Goal: Task Accomplishment & Management: Complete application form

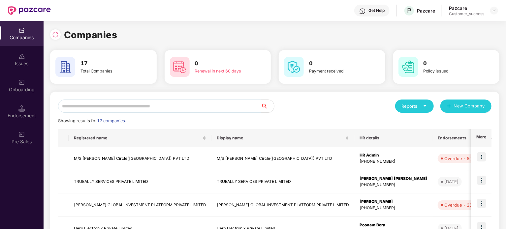
click at [157, 108] on input "text" at bounding box center [159, 106] width 203 height 13
click at [129, 111] on input "text" at bounding box center [159, 106] width 203 height 13
click at [157, 100] on input "text" at bounding box center [159, 106] width 203 height 13
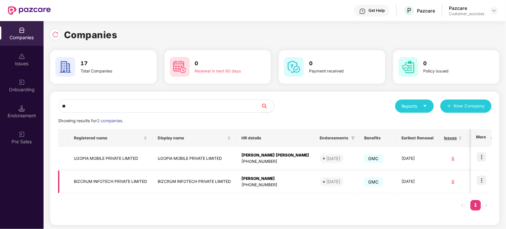
type input "**"
click at [483, 179] on img at bounding box center [481, 180] width 9 height 9
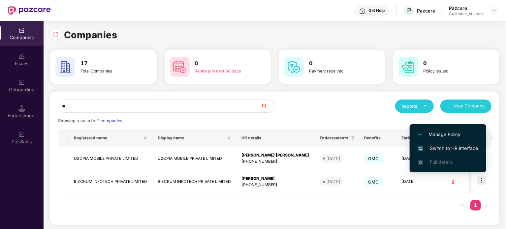
click at [453, 148] on span "Switch to HR interface" at bounding box center [448, 148] width 60 height 7
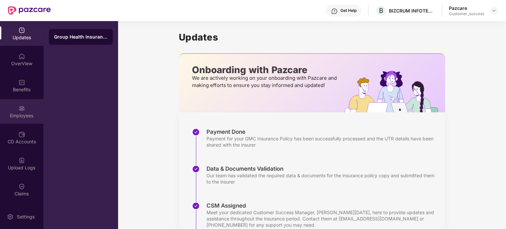
click at [28, 108] on div "Employees" at bounding box center [22, 111] width 44 height 25
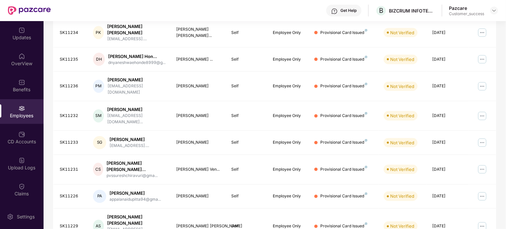
scroll to position [181, 0]
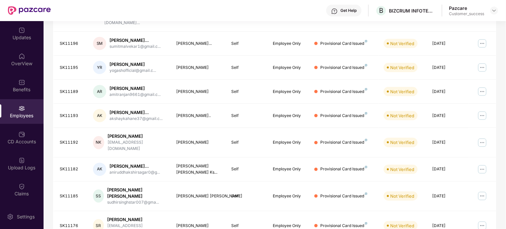
scroll to position [180, 0]
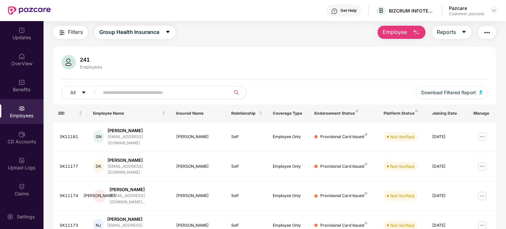
scroll to position [0, 0]
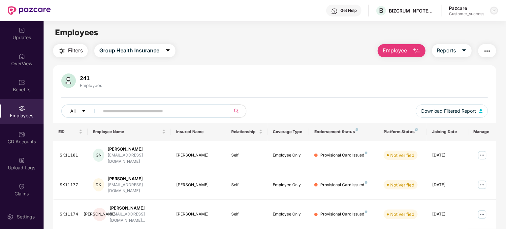
click at [494, 11] on img at bounding box center [493, 10] width 5 height 5
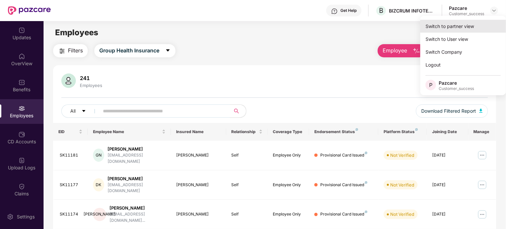
click at [464, 29] on div "Switch to partner view" at bounding box center [463, 26] width 86 height 13
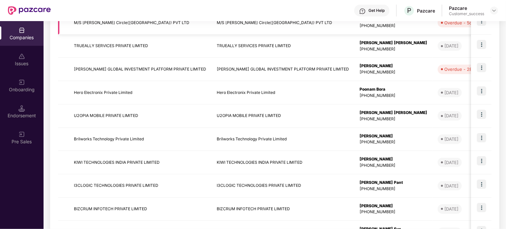
scroll to position [187, 0]
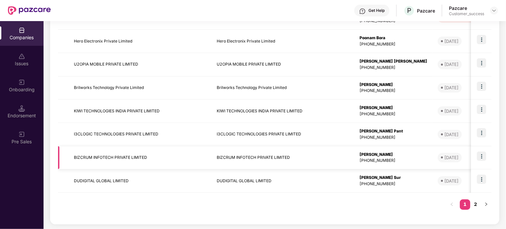
click at [119, 154] on td "BIZCRUM INFOTECH PRIVATE LIMITED" at bounding box center [140, 157] width 143 height 23
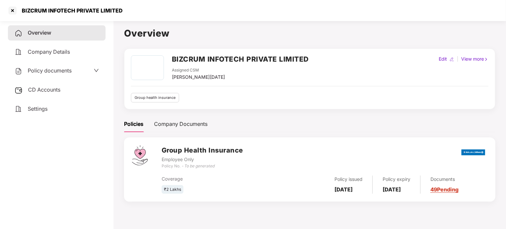
click at [458, 190] on link "49 Pending" at bounding box center [444, 189] width 28 height 7
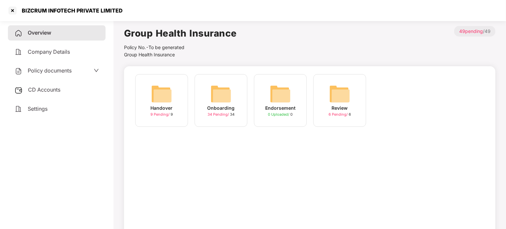
click at [224, 114] on span "34 Pending /" at bounding box center [218, 114] width 22 height 5
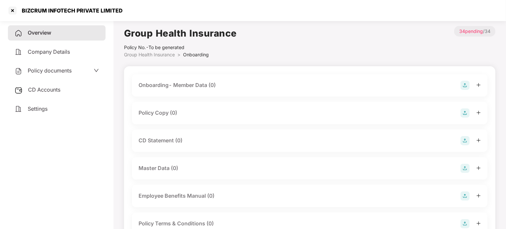
click at [212, 89] on div "Onboarding- Member Data (0)" at bounding box center [309, 85] width 342 height 9
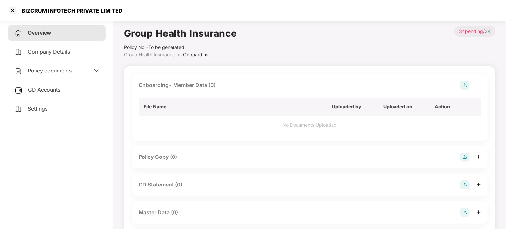
click at [465, 84] on img at bounding box center [464, 85] width 9 height 9
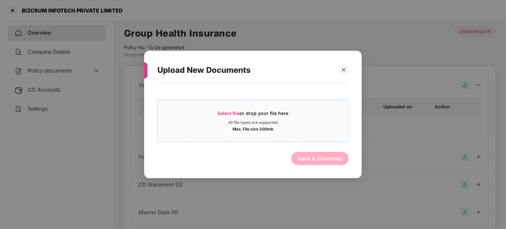
click at [229, 116] on div "Select file or drop your file here" at bounding box center [253, 115] width 71 height 10
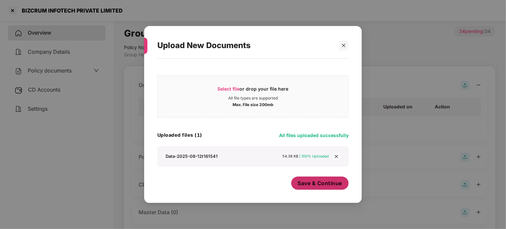
click at [312, 186] on span "Save & Continue" at bounding box center [320, 183] width 44 height 7
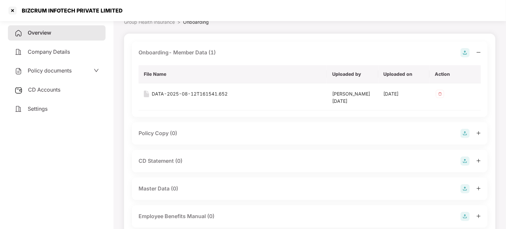
scroll to position [34, 0]
click at [353, 131] on div "Policy Copy (0)" at bounding box center [309, 132] width 342 height 9
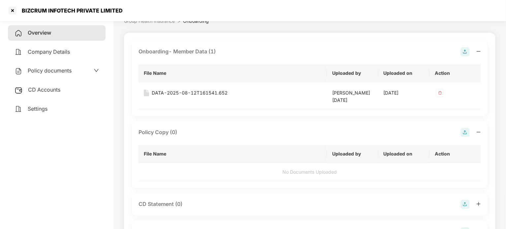
click at [464, 133] on img at bounding box center [464, 132] width 9 height 9
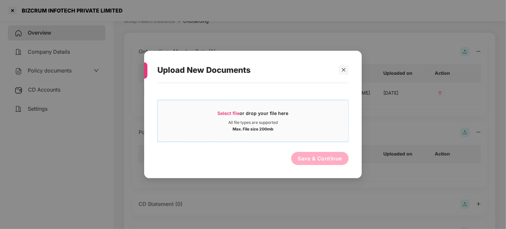
click at [224, 111] on span "Select file" at bounding box center [229, 113] width 22 height 6
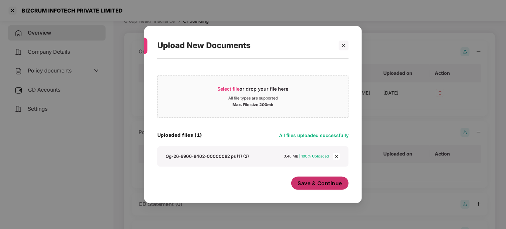
click at [323, 183] on span "Save & Continue" at bounding box center [320, 183] width 44 height 7
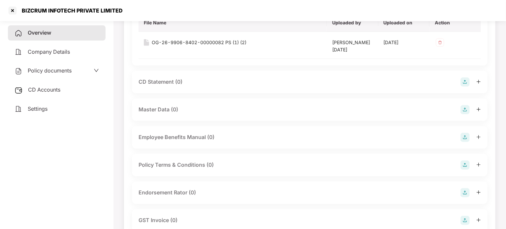
scroll to position [187, 0]
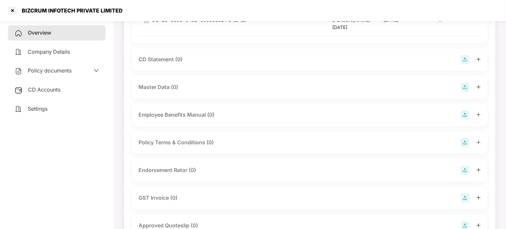
click at [178, 84] on div "Master Data (0)" at bounding box center [309, 87] width 342 height 9
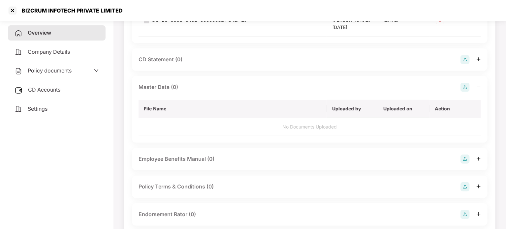
click at [464, 86] on img at bounding box center [464, 87] width 9 height 9
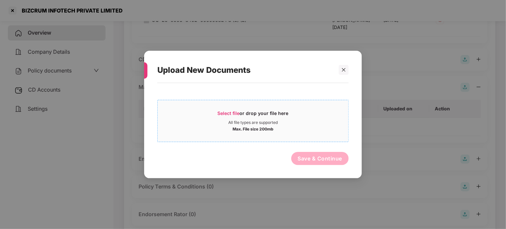
click at [220, 114] on span "Select file" at bounding box center [229, 113] width 22 height 6
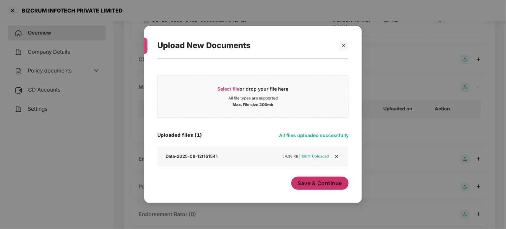
click at [313, 183] on span "Save & Continue" at bounding box center [320, 183] width 44 height 7
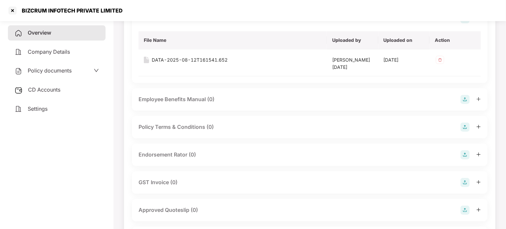
scroll to position [256, 0]
click at [435, 103] on div "Employee Benefits Manual (0)" at bounding box center [309, 99] width 342 height 9
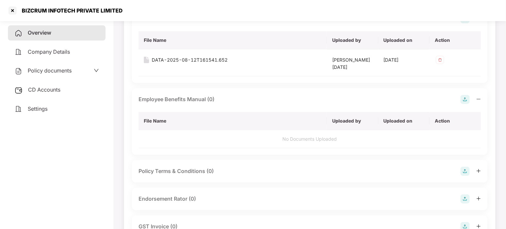
click at [464, 101] on img at bounding box center [464, 99] width 9 height 9
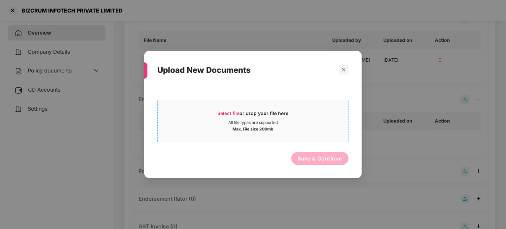
click at [232, 113] on span "Select file" at bounding box center [229, 113] width 22 height 6
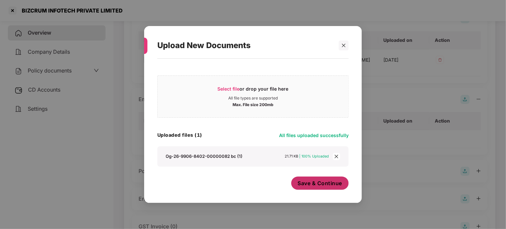
click at [323, 184] on span "Save & Continue" at bounding box center [320, 183] width 44 height 7
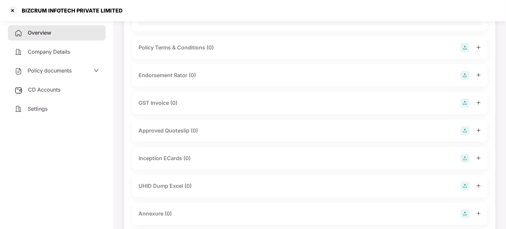
scroll to position [393, 0]
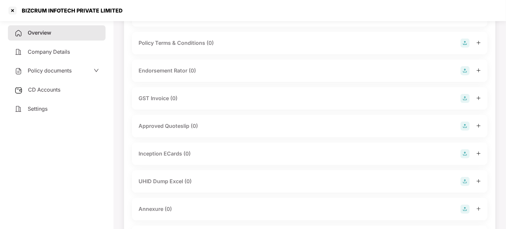
click at [187, 68] on div "Endorsement Rator (0)" at bounding box center [166, 71] width 57 height 8
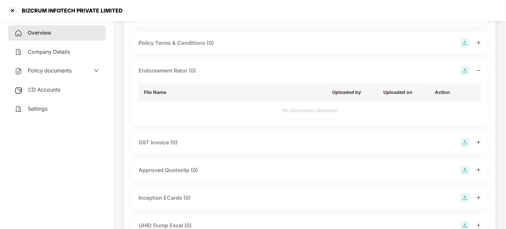
click at [469, 73] on img at bounding box center [464, 70] width 9 height 9
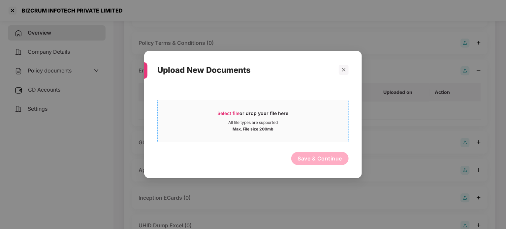
click at [235, 113] on span "Select file" at bounding box center [229, 113] width 22 height 6
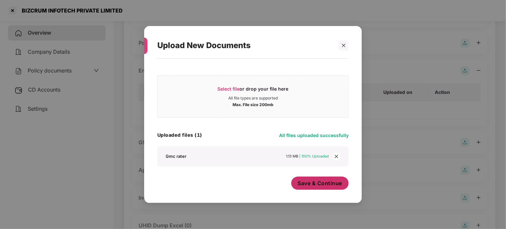
click at [318, 186] on span "Save & Continue" at bounding box center [320, 183] width 44 height 7
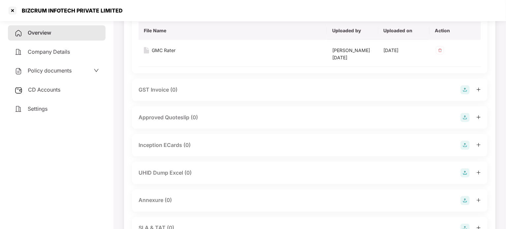
scroll to position [463, 0]
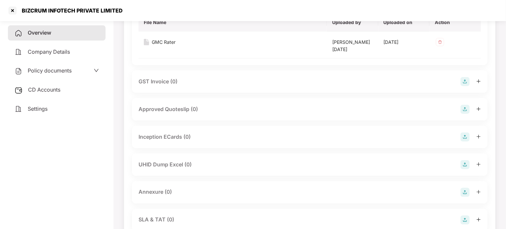
click at [467, 81] on img at bounding box center [464, 81] width 9 height 9
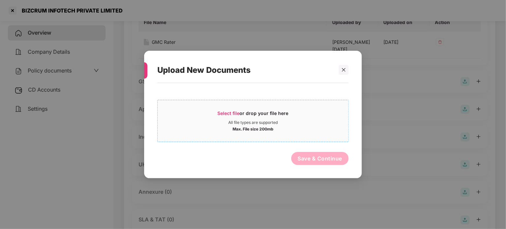
click at [232, 111] on span "Select file" at bounding box center [229, 113] width 22 height 6
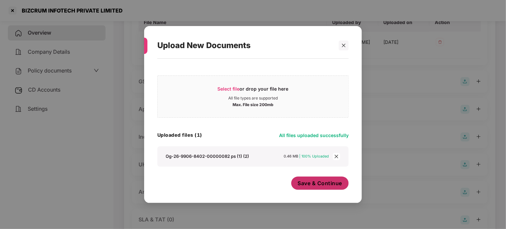
click at [319, 184] on span "Save & Continue" at bounding box center [320, 183] width 44 height 7
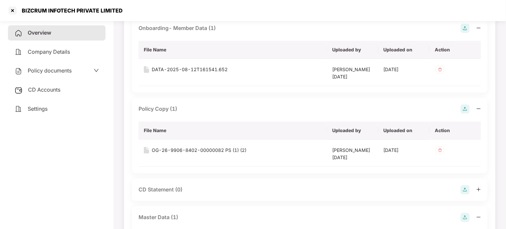
scroll to position [0, 0]
